Goal: Task Accomplishment & Management: Manage account settings

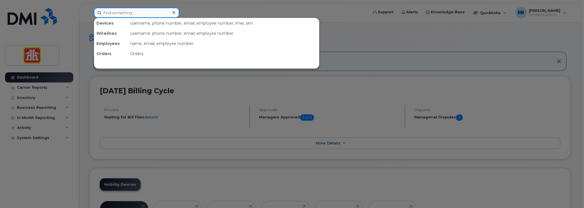
click at [111, 13] on input at bounding box center [136, 13] width 85 height 10
paste input "519-504-9166"
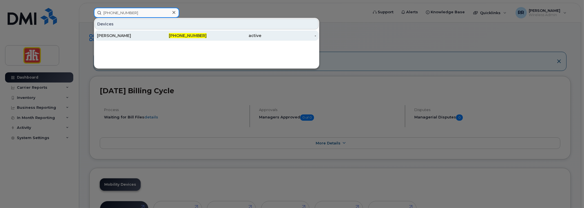
type input "519-504-9166"
click at [120, 36] on div "[PERSON_NAME]" at bounding box center [124, 36] width 55 height 6
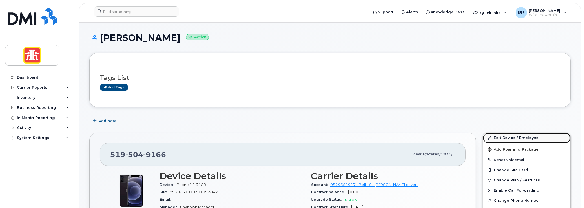
click at [504, 139] on link "Edit Device / Employee" at bounding box center [526, 138] width 87 height 10
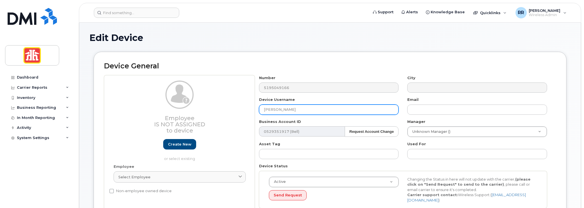
drag, startPoint x: 300, startPoint y: 109, endPoint x: 227, endPoint y: 108, distance: 73.3
click at [227, 108] on div "Employee Is not assigned to device Create new or select existing Employee Selec…" at bounding box center [330, 143] width 452 height 137
paste input "[PERSON_NAME]"
type input "[PERSON_NAME]"
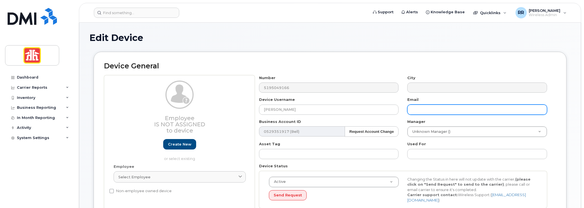
click at [434, 107] on input "text" at bounding box center [477, 109] width 140 height 10
paste input "[PERSON_NAME][EMAIL_ADDRESS][PERSON_NAME][DOMAIN_NAME]"
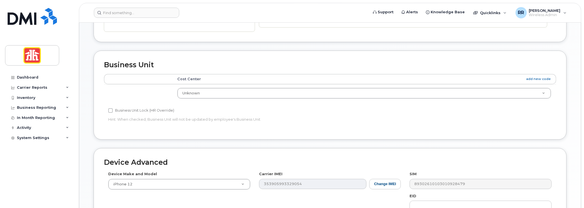
scroll to position [226, 0]
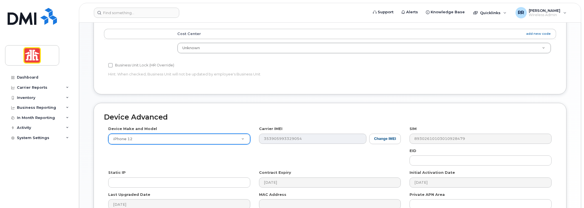
type input "[PERSON_NAME][EMAIL_ADDRESS][PERSON_NAME][DOMAIN_NAME]"
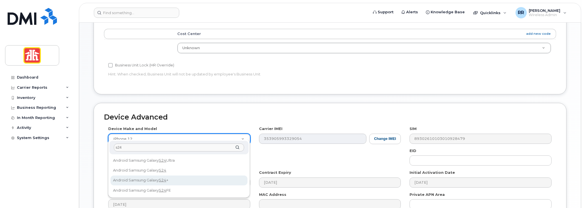
type input "s24"
select select "3249"
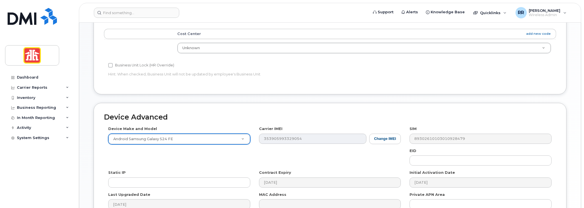
scroll to position [284, 0]
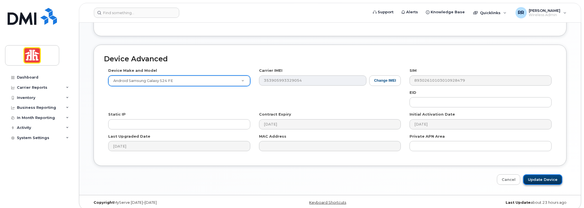
click at [542, 174] on input "Update Device" at bounding box center [542, 179] width 39 height 10
type input "Saving..."
